Goal: Task Accomplishment & Management: Manage account settings

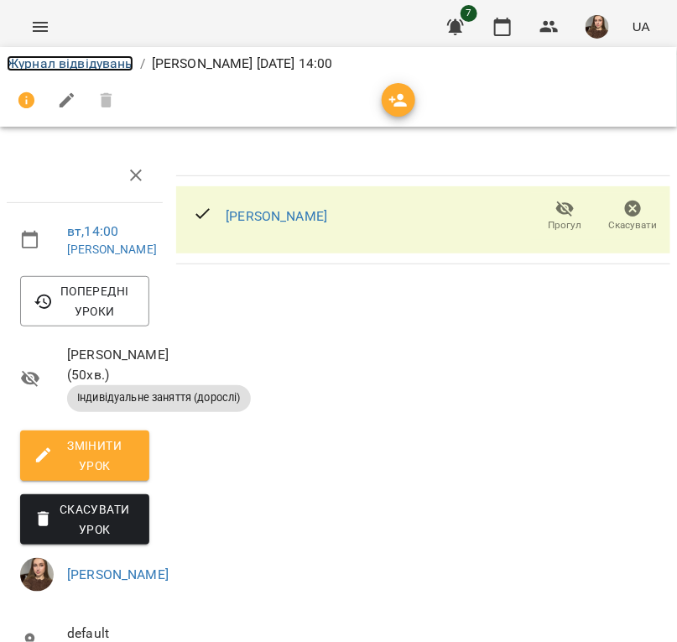
click at [75, 67] on link "Журнал відвідувань" at bounding box center [70, 63] width 127 height 16
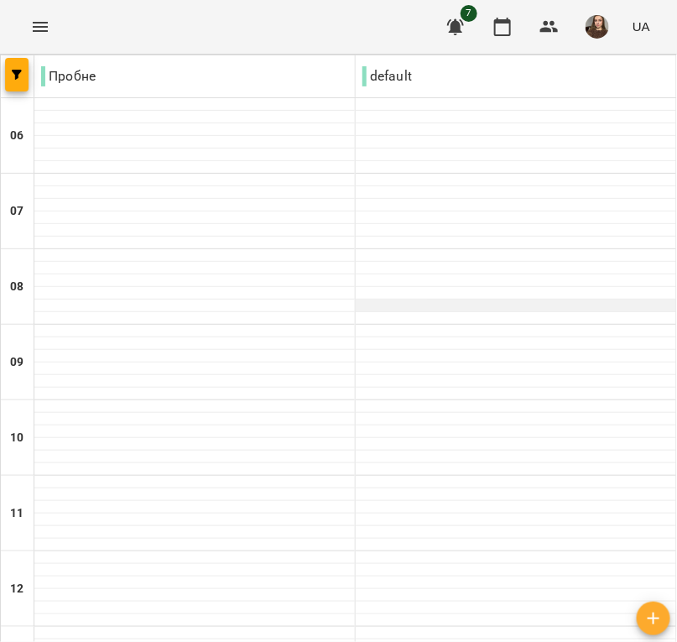
scroll to position [419, 0]
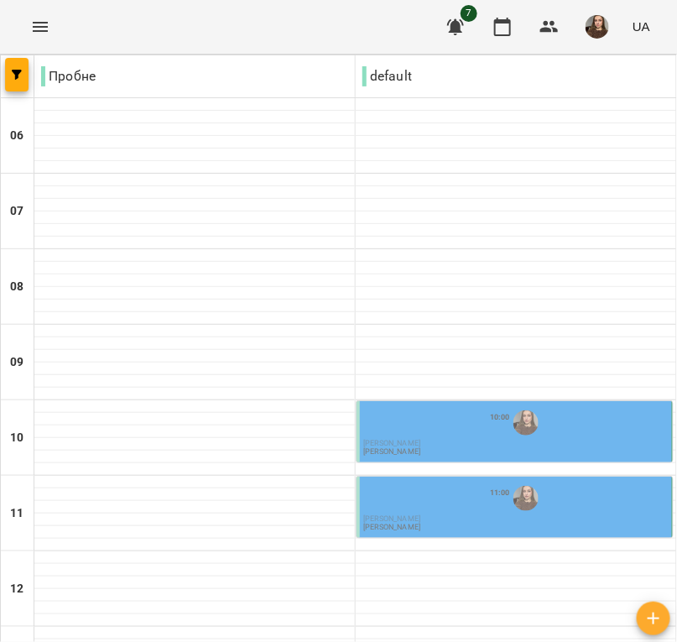
scroll to position [209, 0]
click at [417, 439] on span "[PERSON_NAME]" at bounding box center [391, 443] width 57 height 8
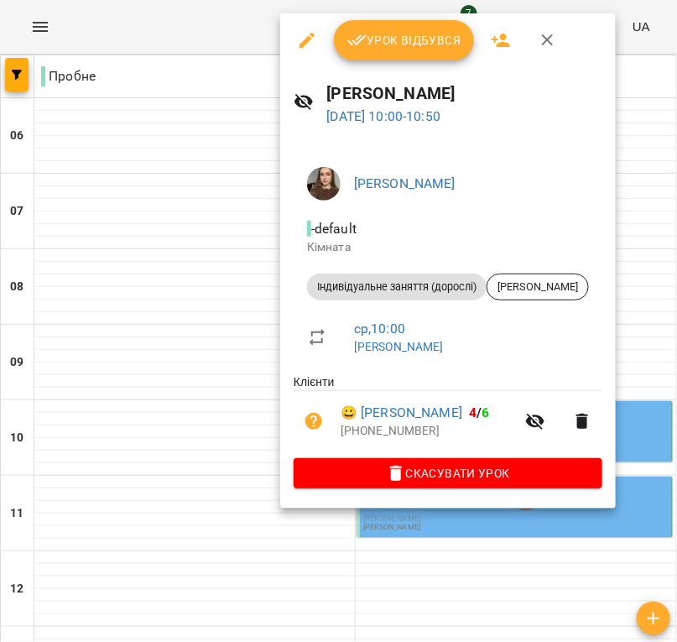
click at [382, 44] on span "Урок відбувся" at bounding box center [404, 40] width 114 height 20
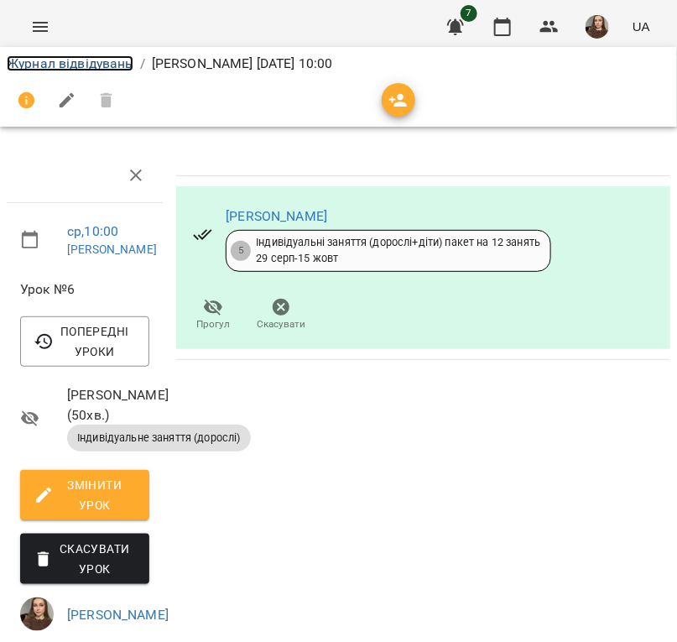
click at [101, 56] on link "Журнал відвідувань" at bounding box center [70, 63] width 127 height 16
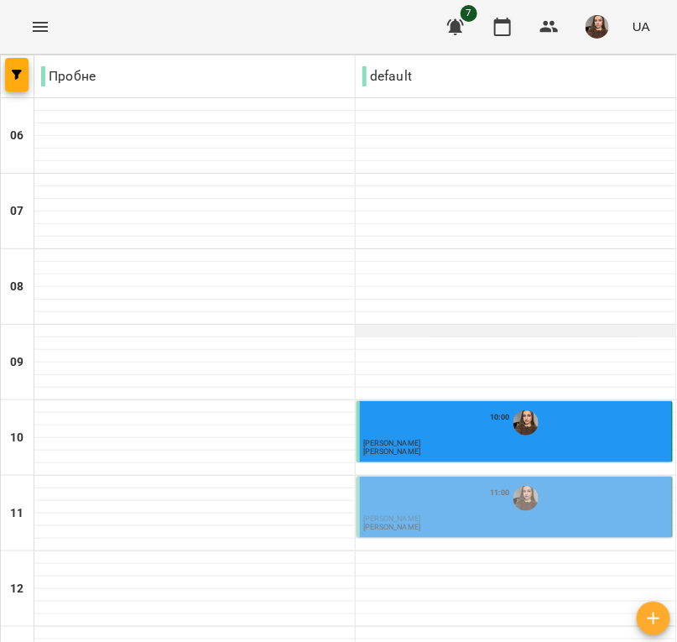
scroll to position [209, 0]
click at [421, 482] on div "11:00" at bounding box center [515, 498] width 305 height 32
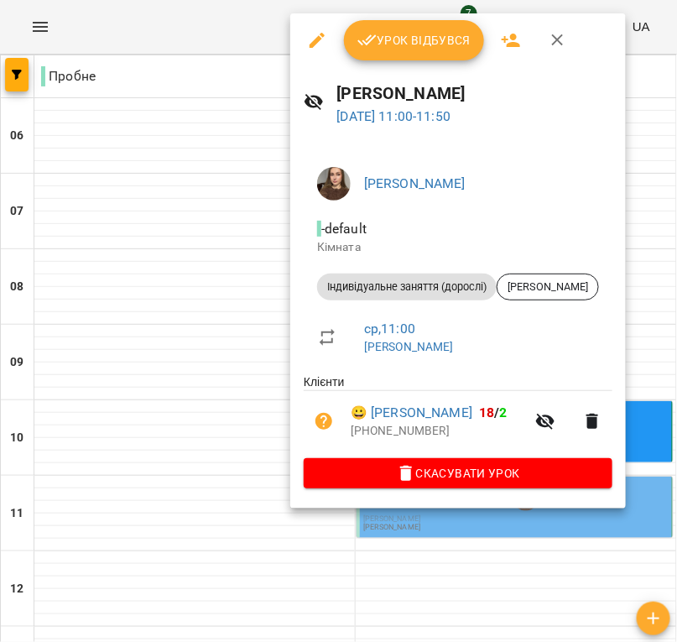
click at [424, 56] on button "Урок відбувся" at bounding box center [414, 40] width 141 height 40
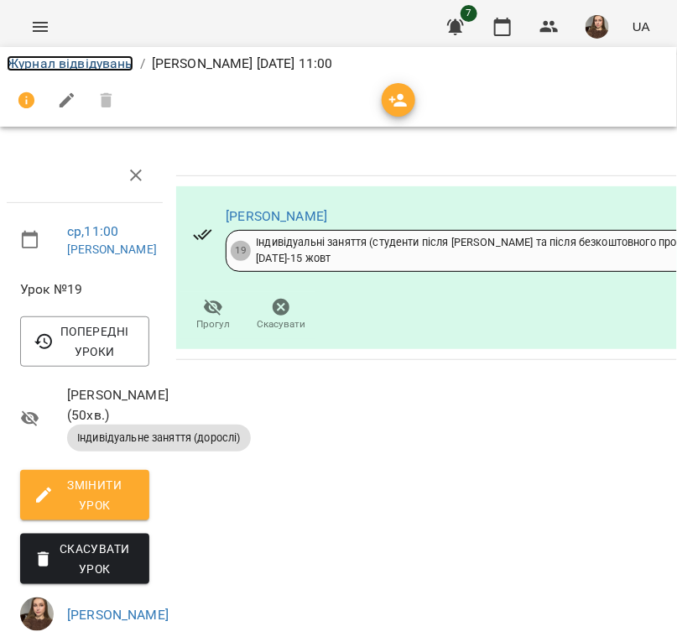
click at [104, 69] on link "Журнал відвідувань" at bounding box center [70, 63] width 127 height 16
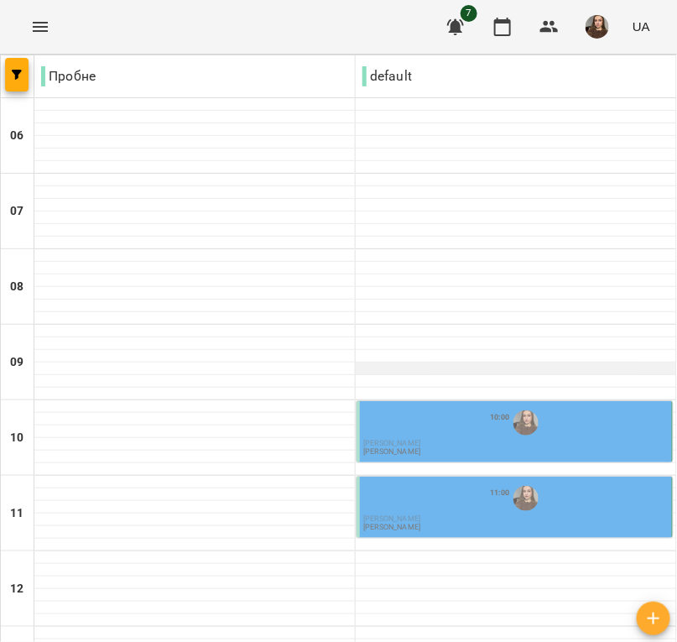
scroll to position [209, 0]
click at [428, 482] on div "11:00" at bounding box center [515, 498] width 305 height 32
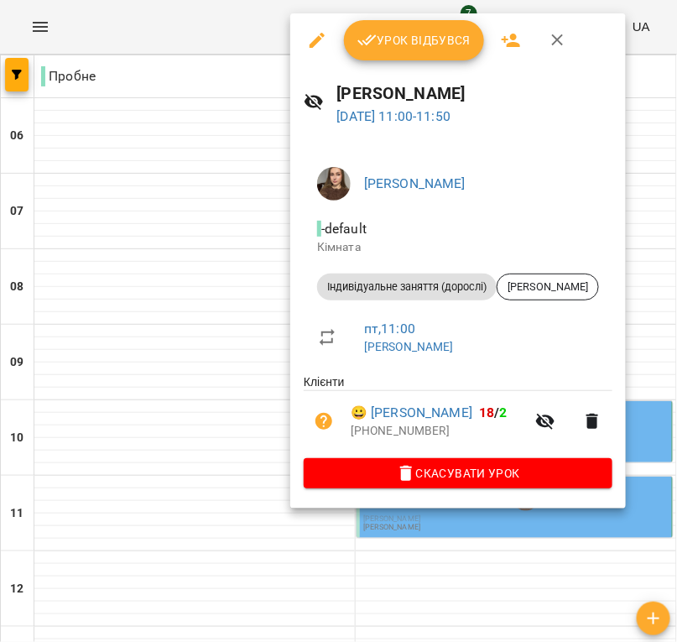
click at [447, 471] on span "Скасувати Урок" at bounding box center [458, 473] width 282 height 20
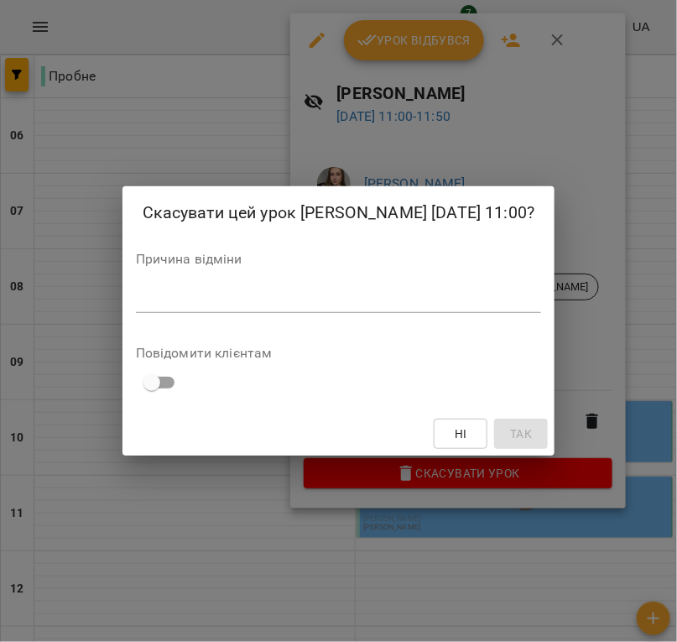
click at [325, 299] on div "*" at bounding box center [339, 299] width 406 height 27
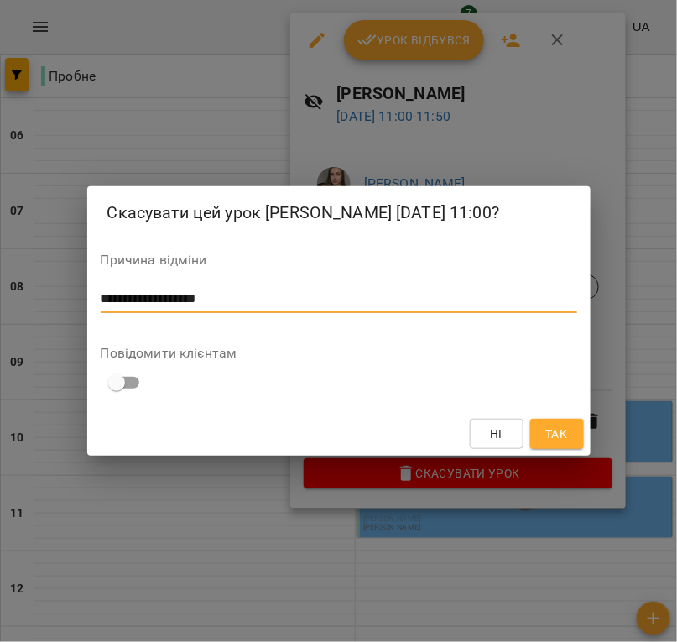
type textarea "**********"
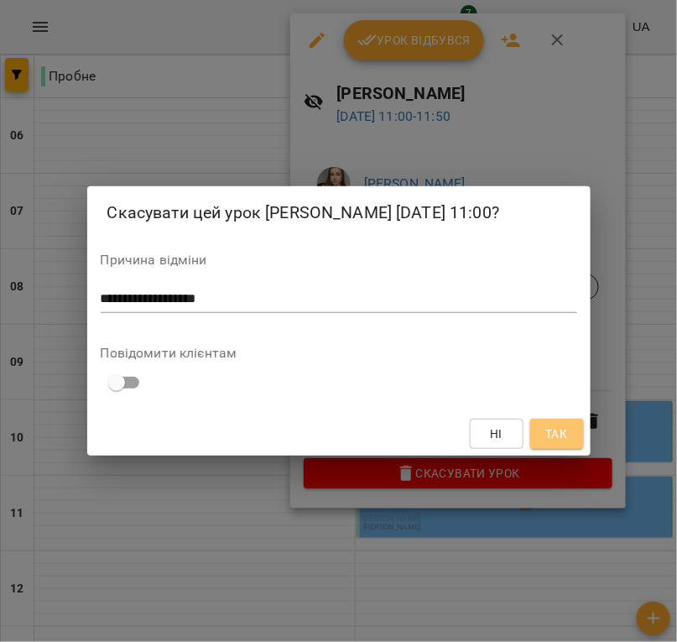
click at [550, 441] on span "Так" at bounding box center [556, 434] width 22 height 20
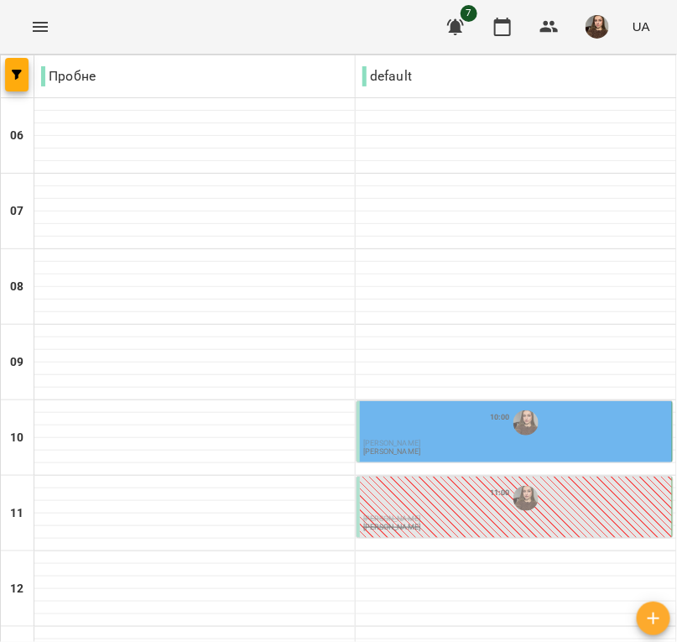
scroll to position [733, 0]
